Goal: Navigation & Orientation: Find specific page/section

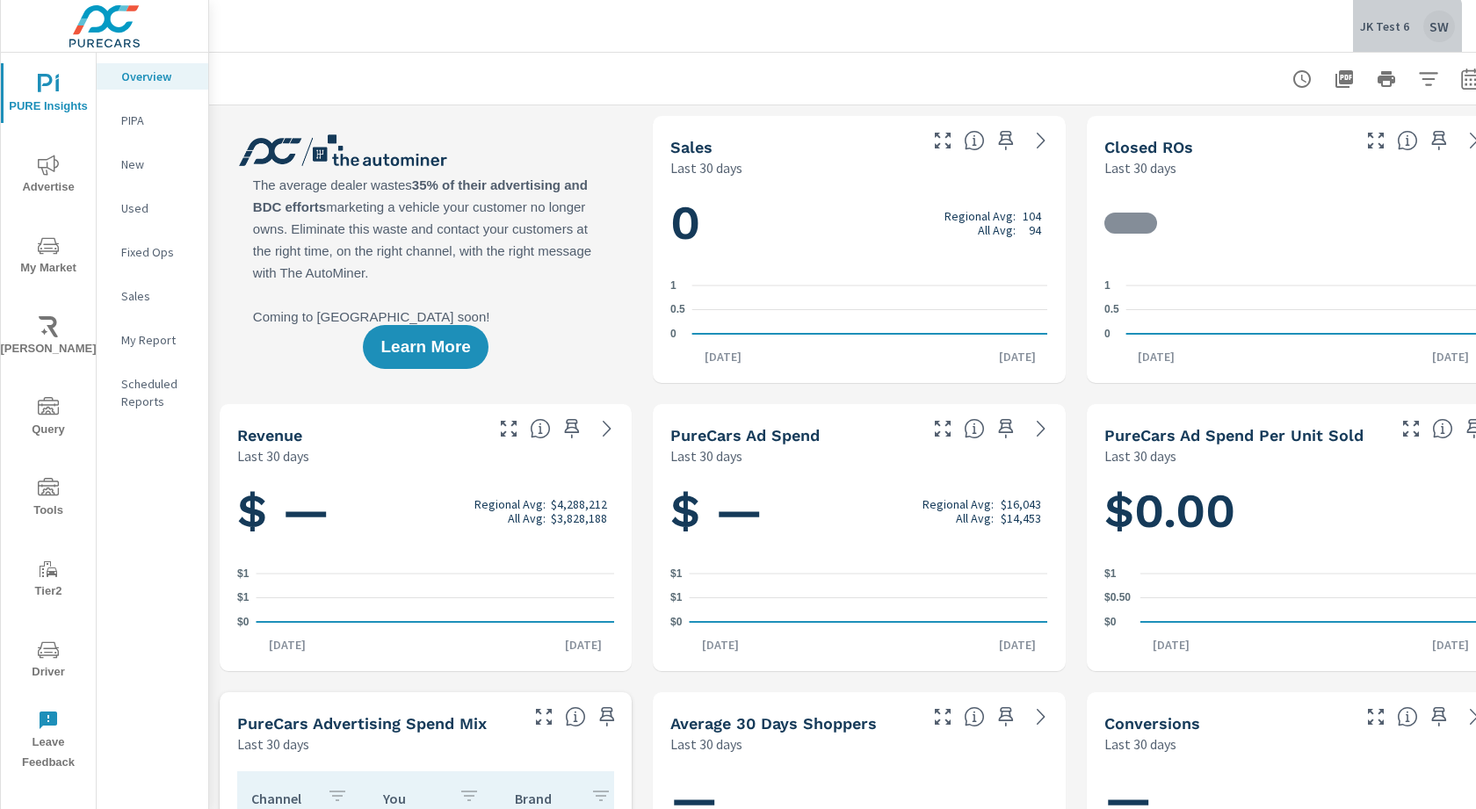
click at [1360, 34] on button "JK Test 6 SW" at bounding box center [1407, 26] width 109 height 52
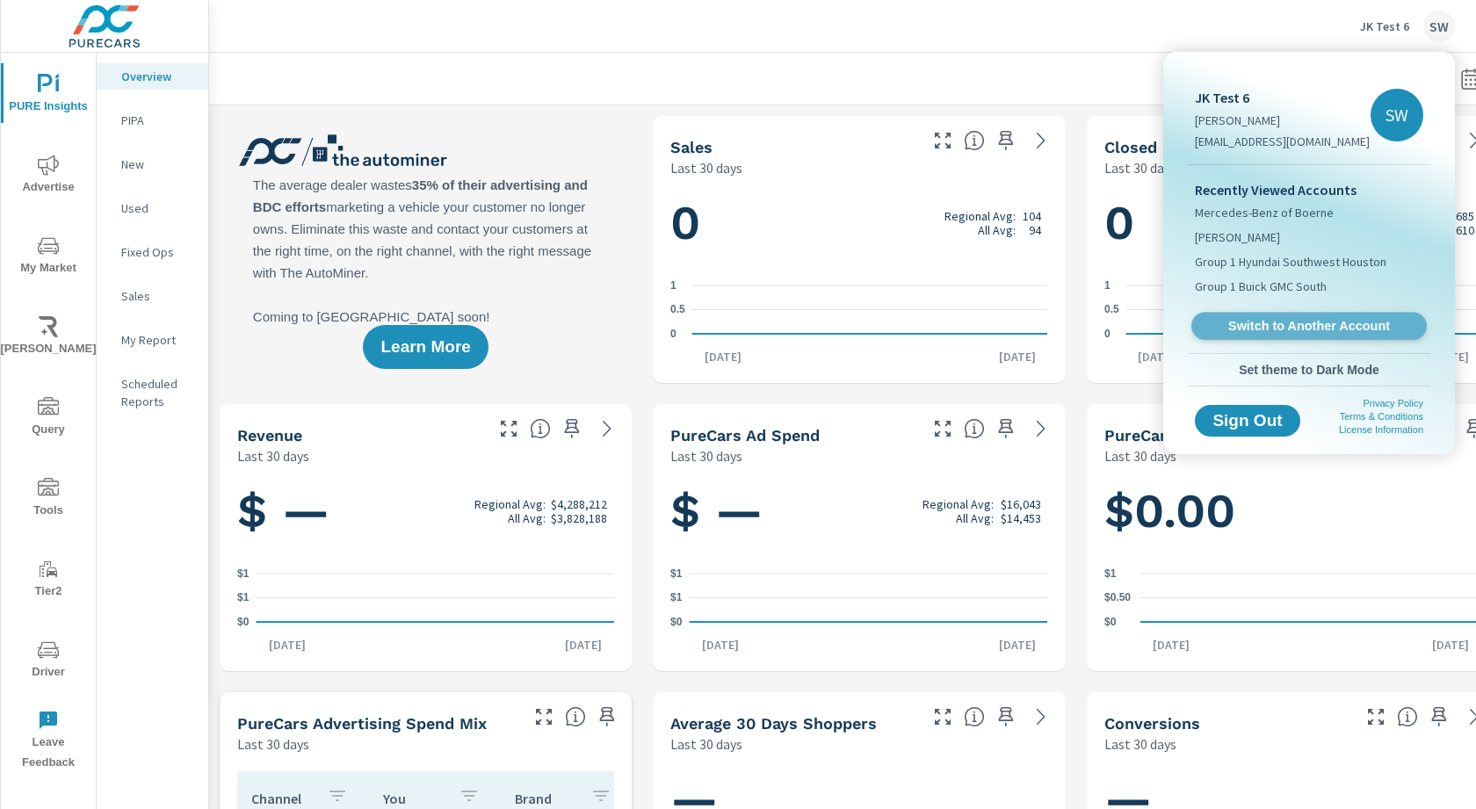
click at [1257, 328] on span "Switch to Another Account" at bounding box center [1308, 326] width 215 height 17
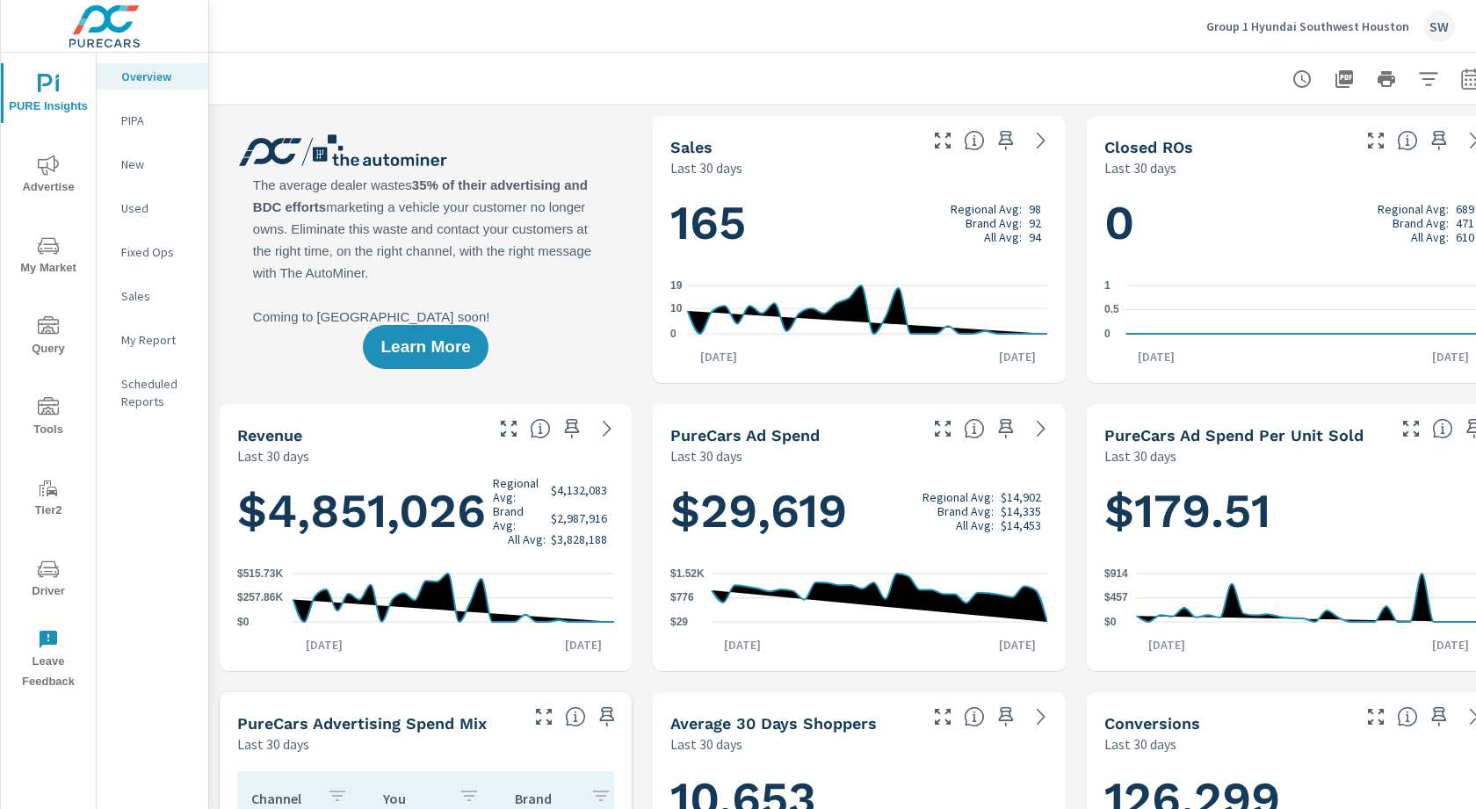
click at [43, 408] on icon "nav menu" at bounding box center [48, 406] width 21 height 18
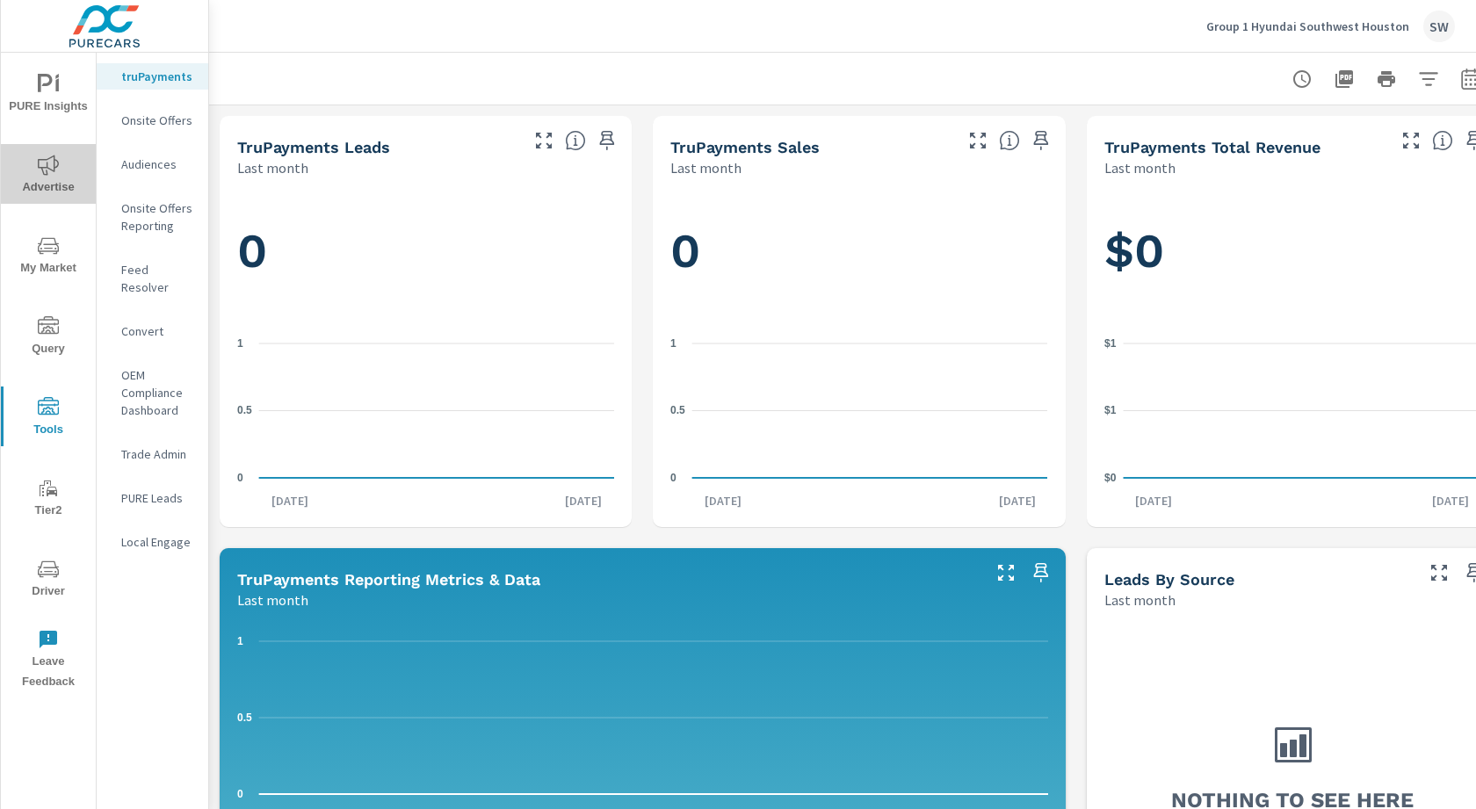
click at [44, 180] on span "Advertise" at bounding box center [48, 176] width 84 height 43
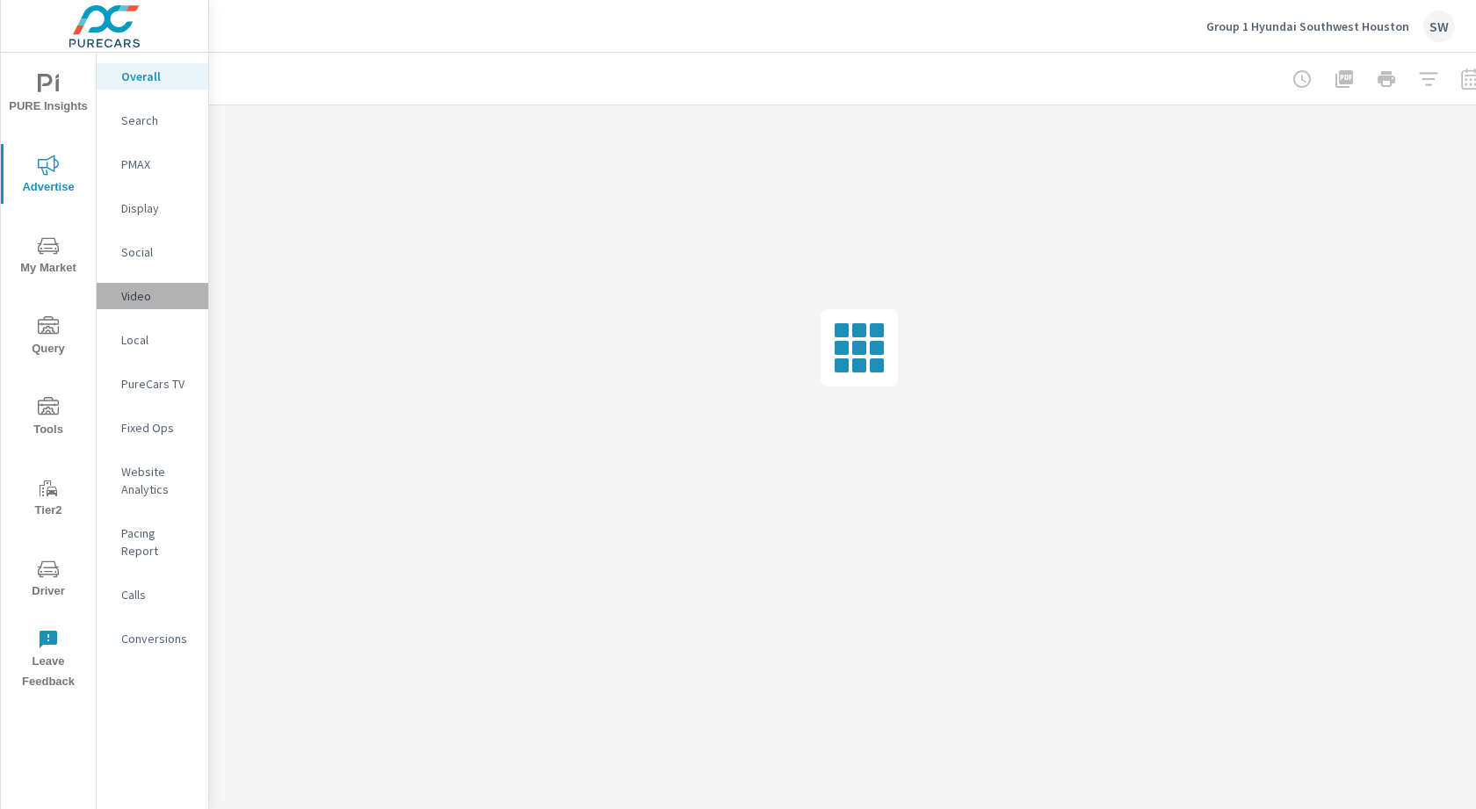
click at [128, 303] on p "Video" at bounding box center [157, 296] width 73 height 18
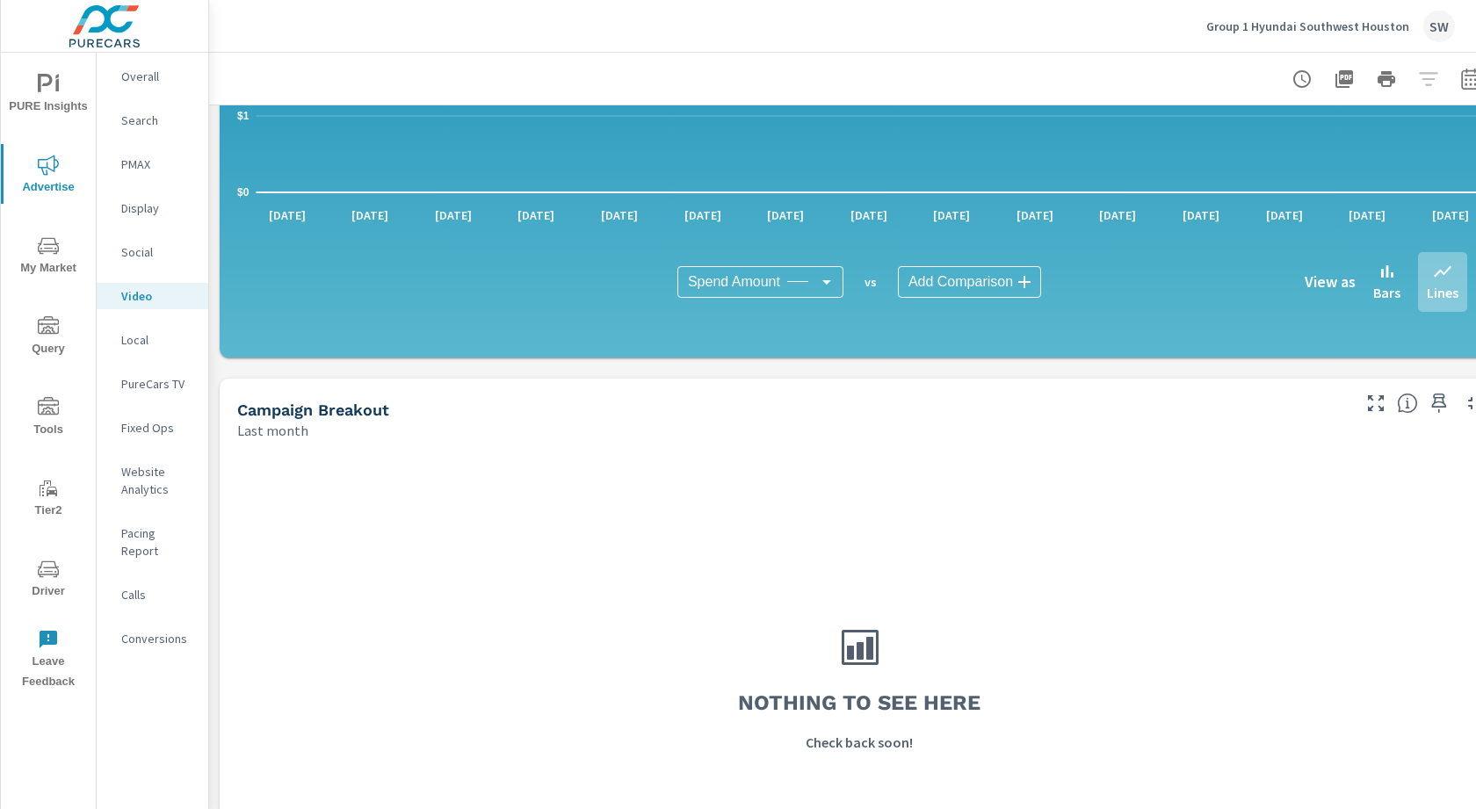
scroll to position [463, 0]
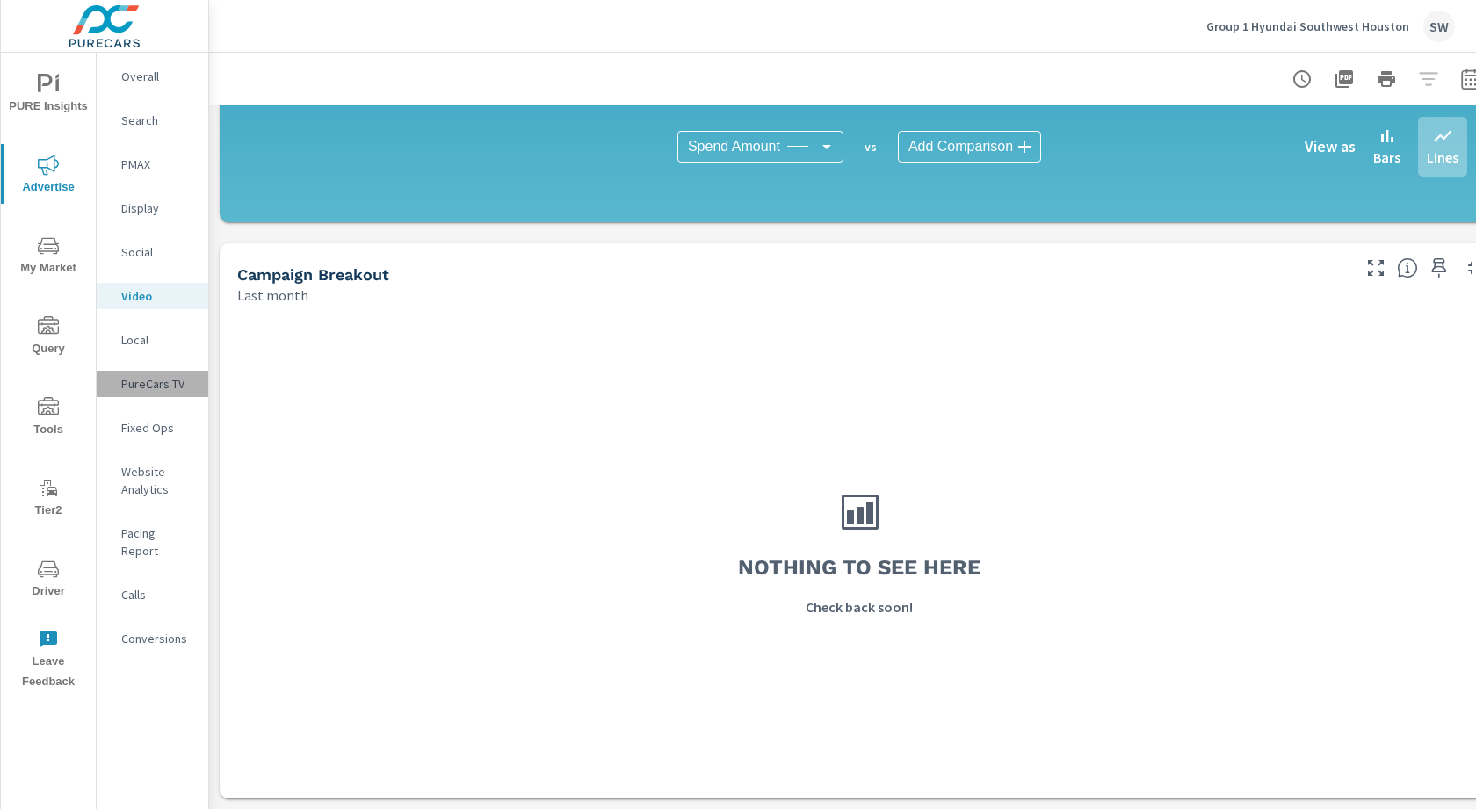
click at [152, 396] on div "PureCars TV" at bounding box center [153, 384] width 112 height 26
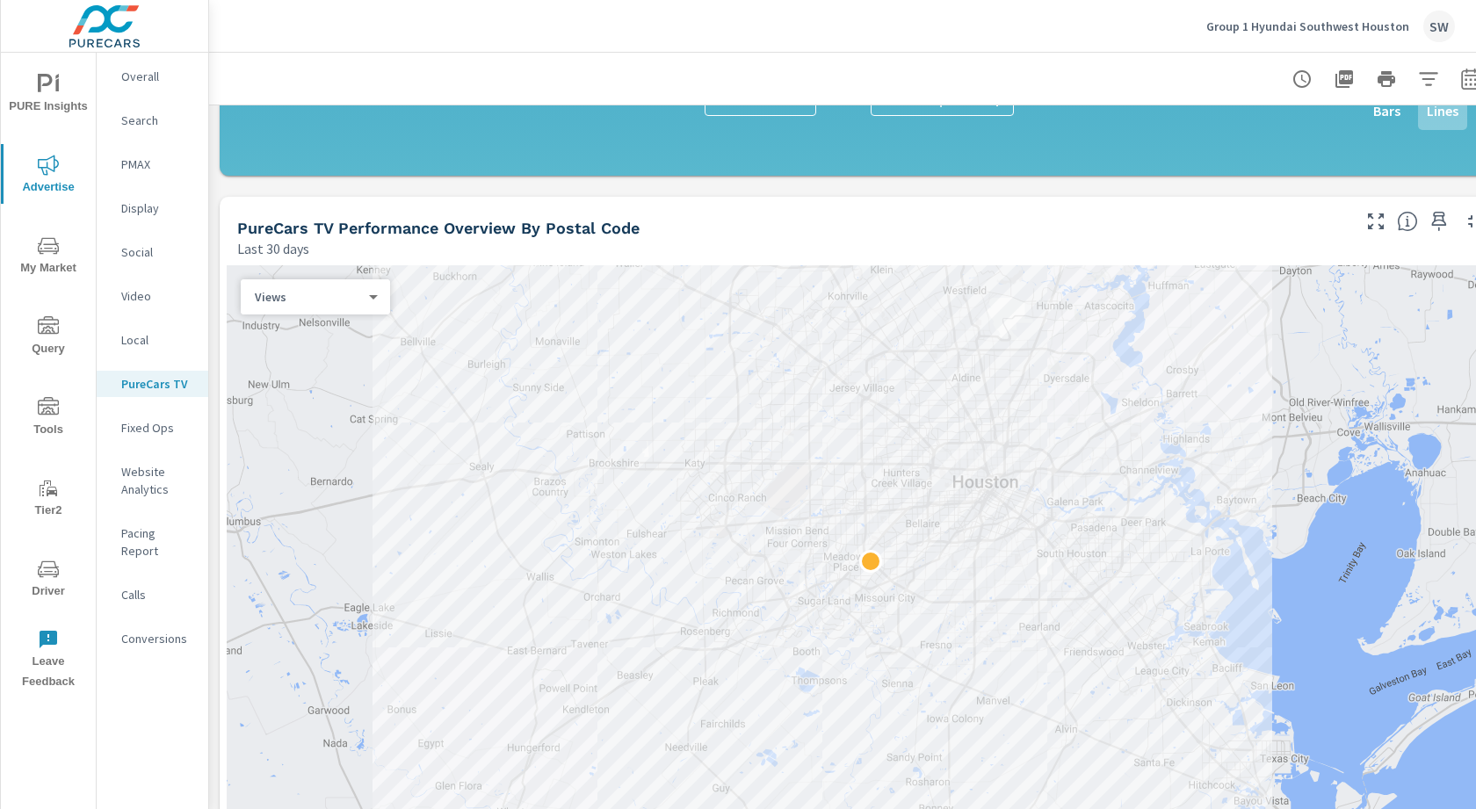
scroll to position [1361, 0]
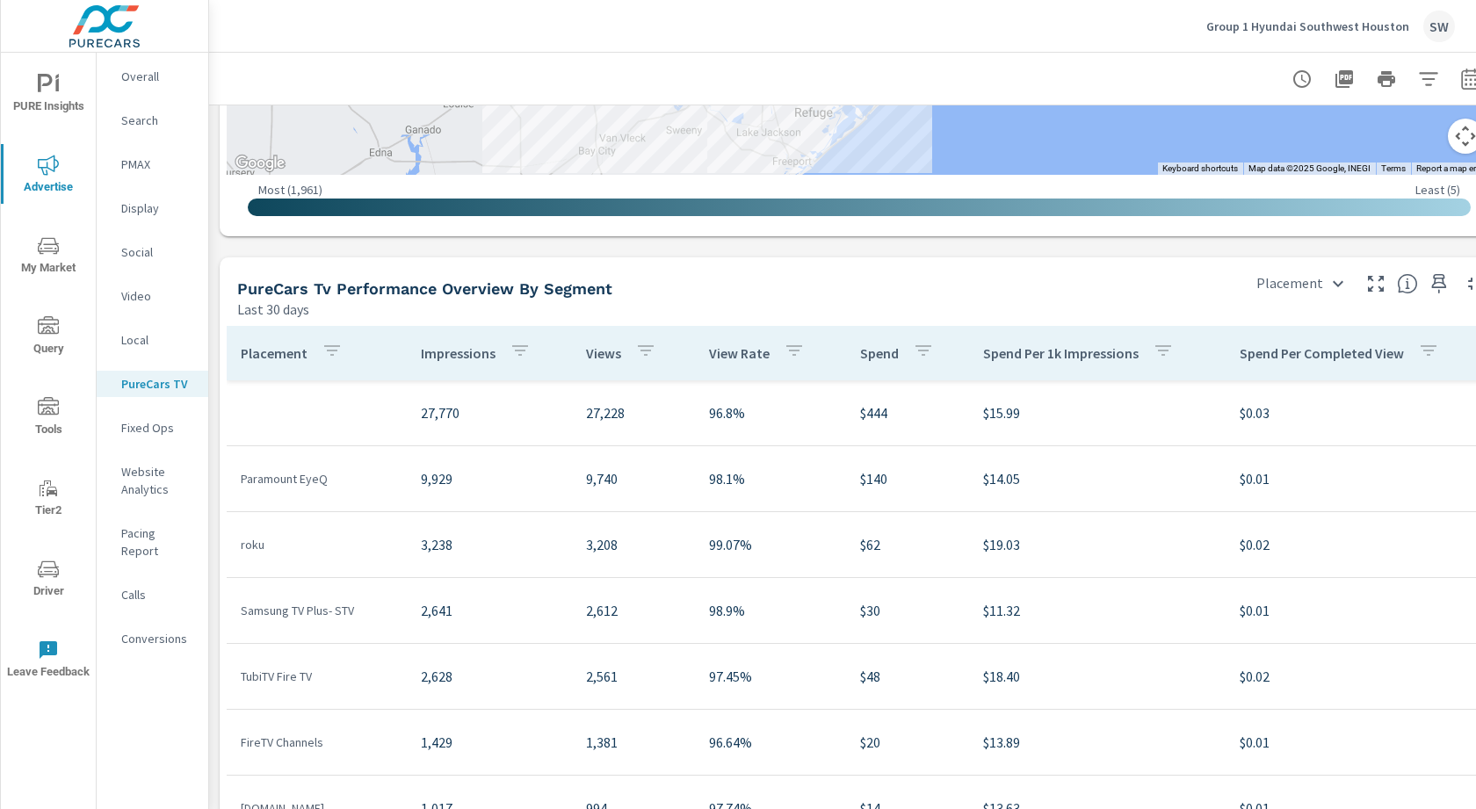
scroll to position [2033, 0]
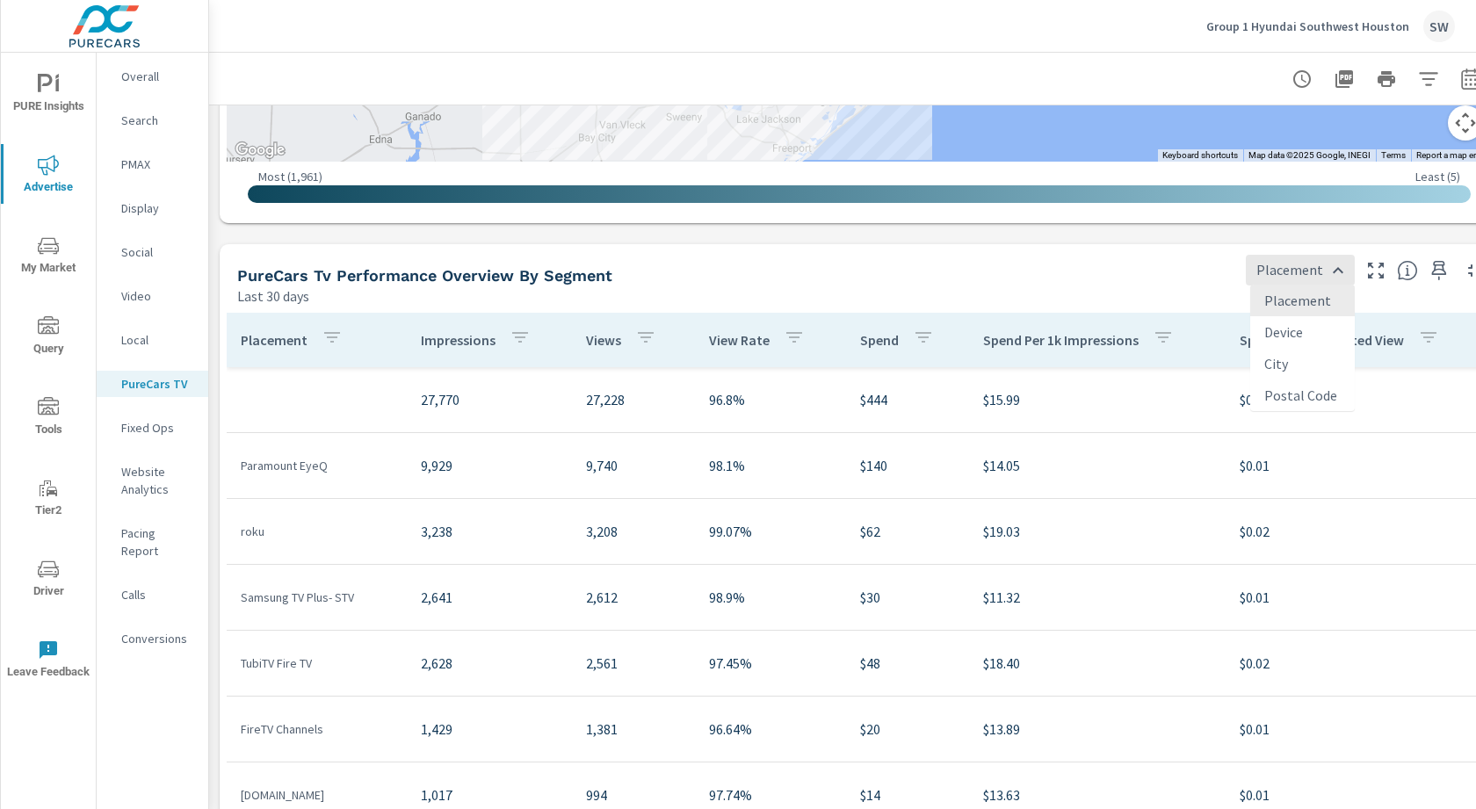
click at [1296, 280] on body "PURE Insights Advertise My Market Query Tools Tier2 Driver Leave Feedback Overa…" at bounding box center [738, 404] width 1476 height 809
click at [233, 279] on div at bounding box center [738, 404] width 1476 height 809
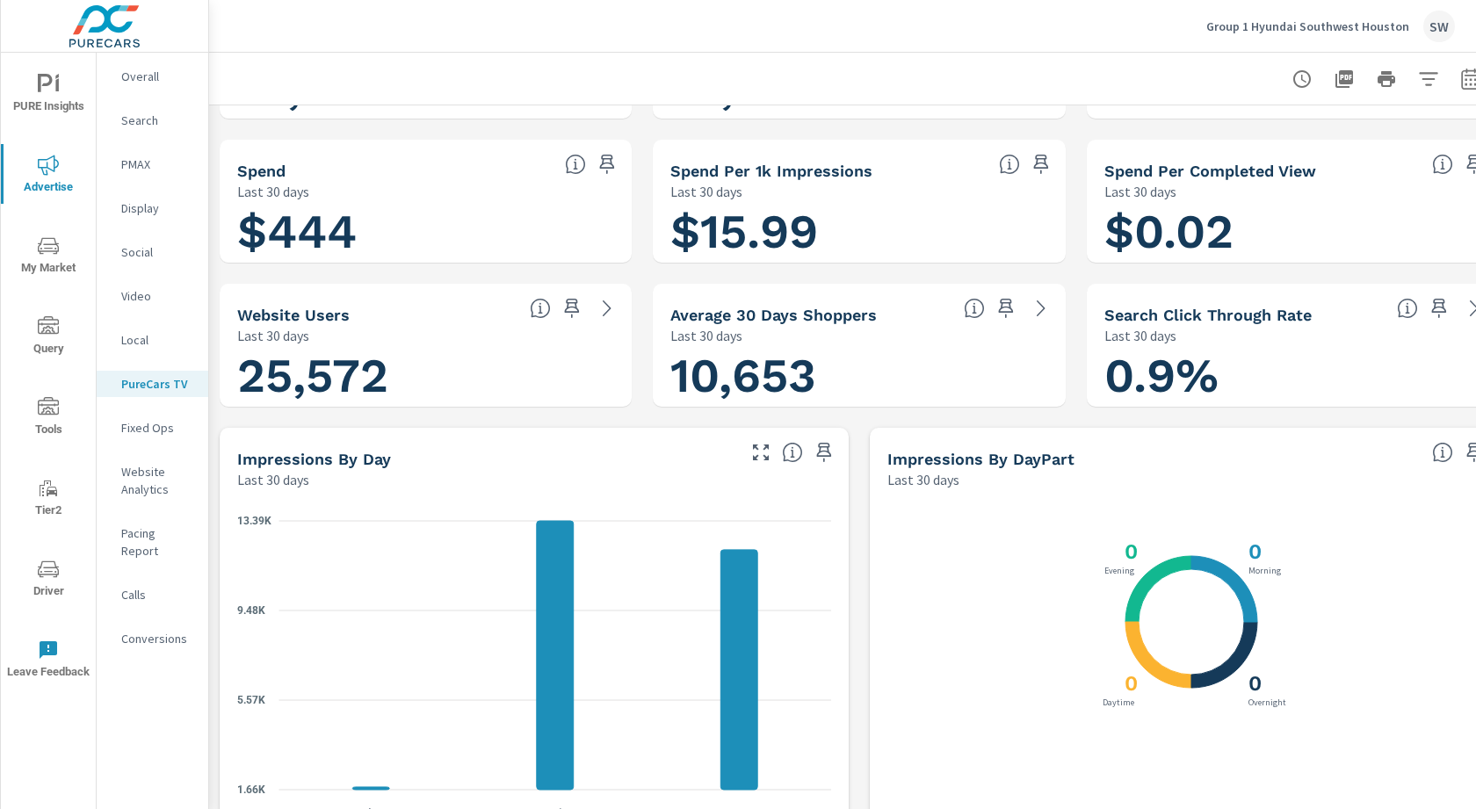
scroll to position [0, 0]
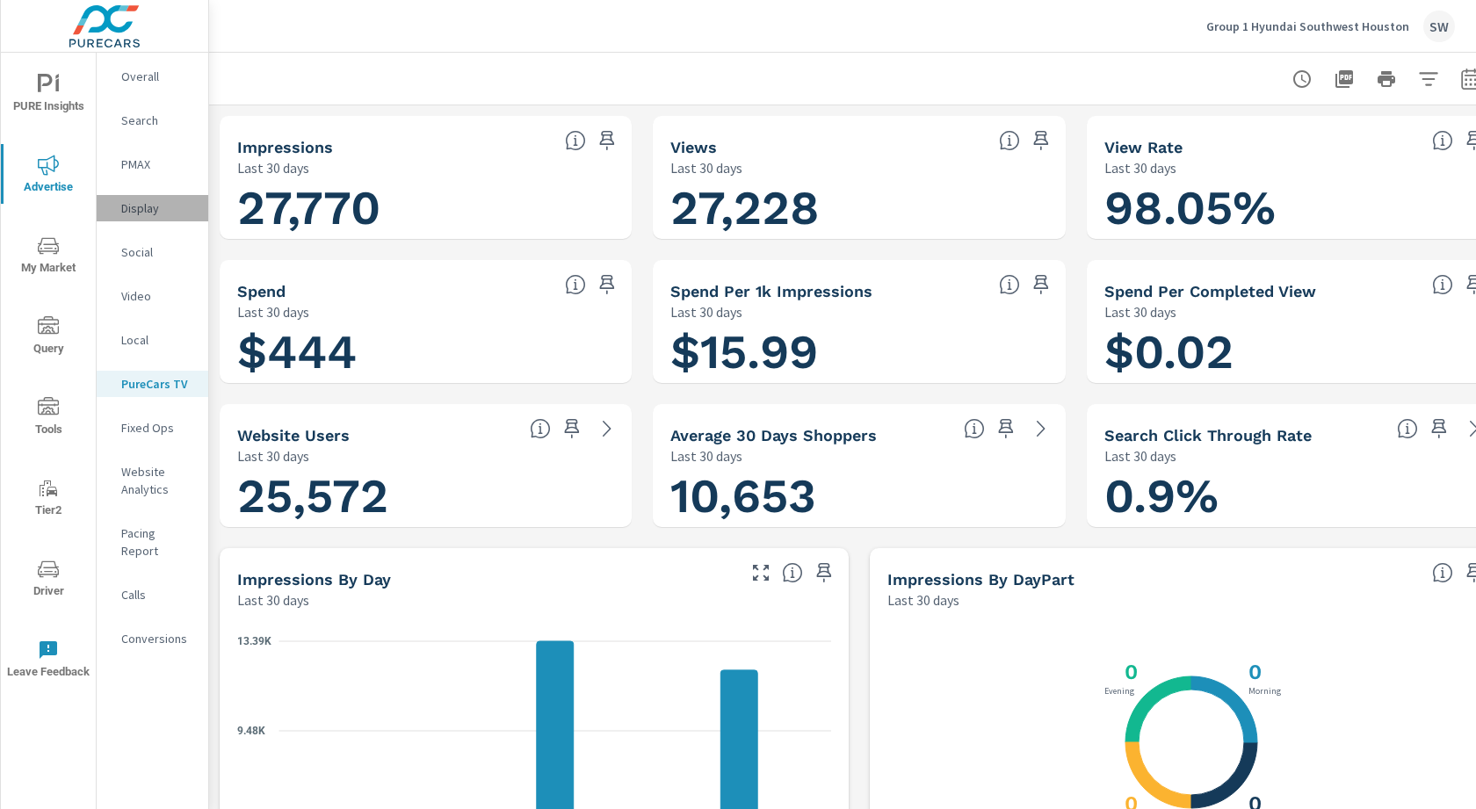
click at [146, 207] on p "Display" at bounding box center [157, 208] width 73 height 18
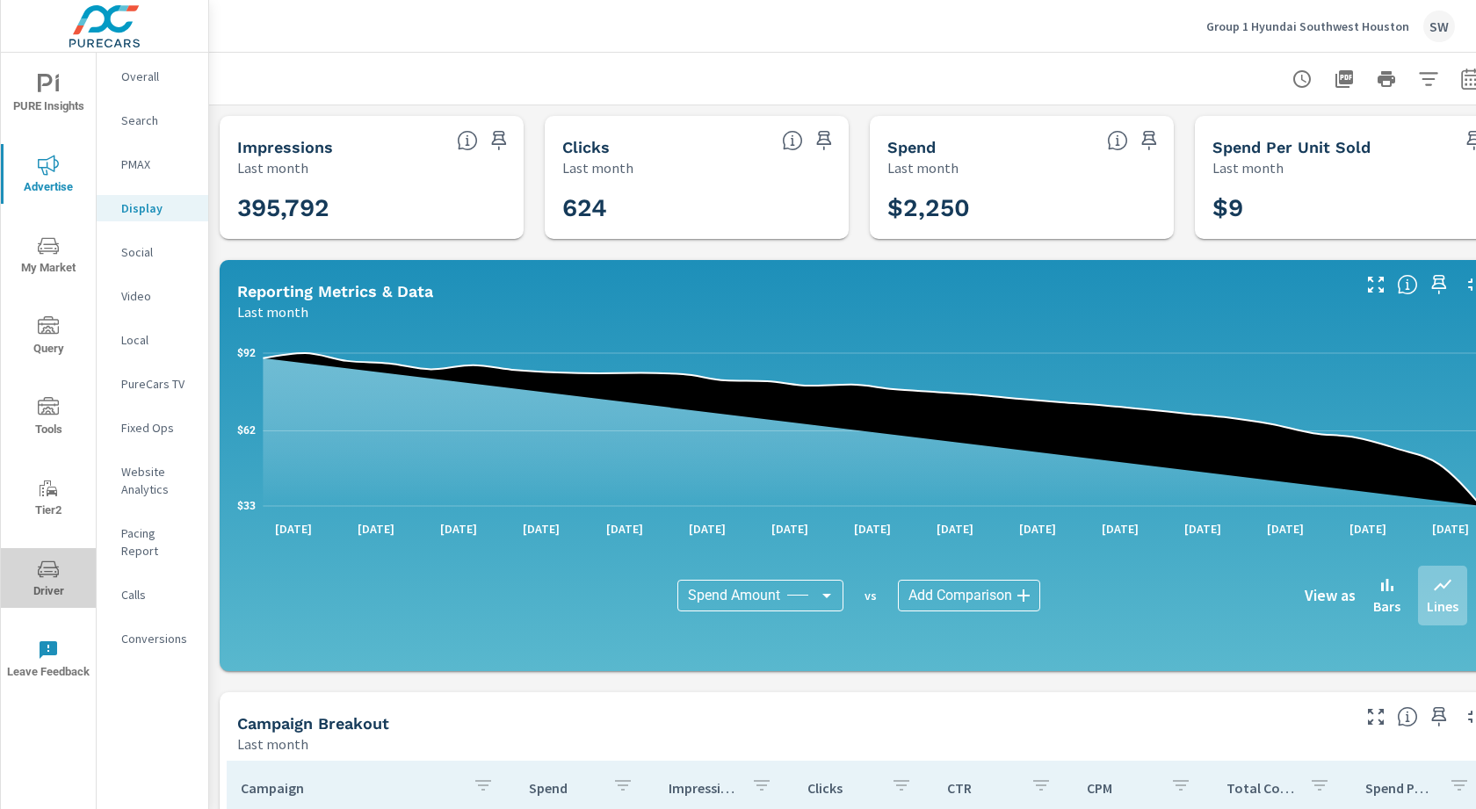
click at [47, 570] on icon "nav menu" at bounding box center [48, 569] width 21 height 21
